Goal: Answer question/provide support

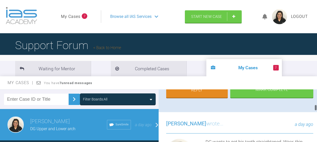
scroll to position [282, 0]
click at [187, 98] on link "Reply" at bounding box center [197, 91] width 62 height 16
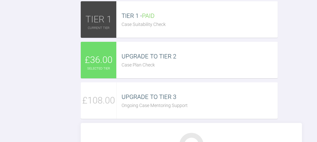
scroll to position [596, 0]
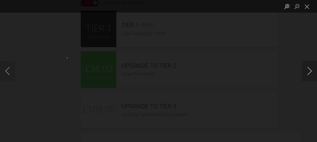
click at [309, 70] on button "Next image" at bounding box center [309, 71] width 15 height 20
click at [310, 72] on button "Next image" at bounding box center [309, 71] width 15 height 20
click at [308, 73] on button "Next image" at bounding box center [309, 71] width 15 height 20
click at [310, 73] on button "Next image" at bounding box center [309, 71] width 15 height 20
click at [307, 7] on button "Close lightbox" at bounding box center [307, 6] width 10 height 9
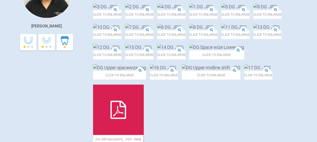
scroll to position [148, 0]
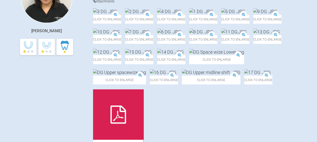
click at [253, 15] on img at bounding box center [265, 11] width 24 height 6
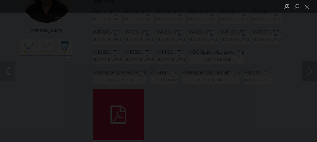
click at [309, 68] on button "Next image" at bounding box center [309, 71] width 15 height 20
click at [307, 74] on button "Next image" at bounding box center [309, 71] width 15 height 20
click at [306, 72] on button "Next image" at bounding box center [309, 71] width 15 height 20
click at [303, 9] on button "Close lightbox" at bounding box center [307, 6] width 10 height 9
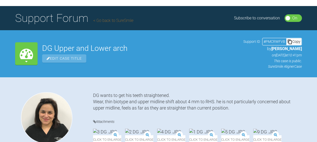
scroll to position [0, 0]
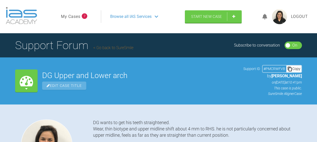
click at [129, 15] on span "Browse all IAS Services" at bounding box center [130, 16] width 41 height 7
click at [121, 18] on span "Browse all IAS Services" at bounding box center [130, 16] width 41 height 7
click at [139, 18] on span "Browse all IAS Services" at bounding box center [130, 16] width 41 height 7
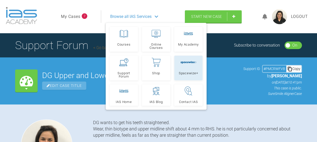
click at [183, 68] on link "Spacewize+" at bounding box center [188, 68] width 28 height 25
